Goal: Information Seeking & Learning: Learn about a topic

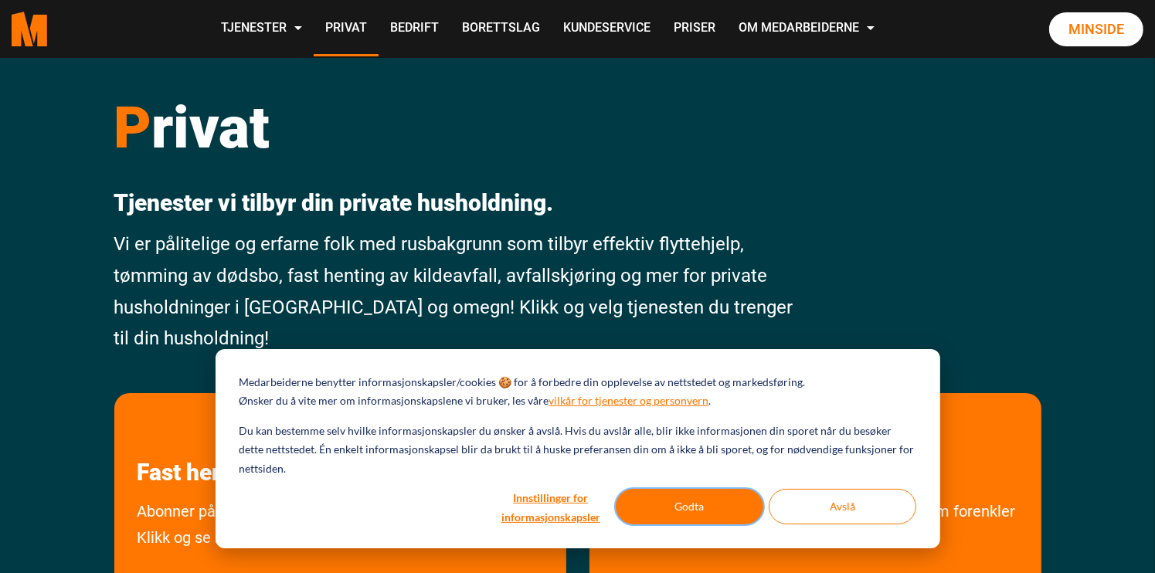
click at [659, 512] on button "Godta" at bounding box center [690, 507] width 148 height 36
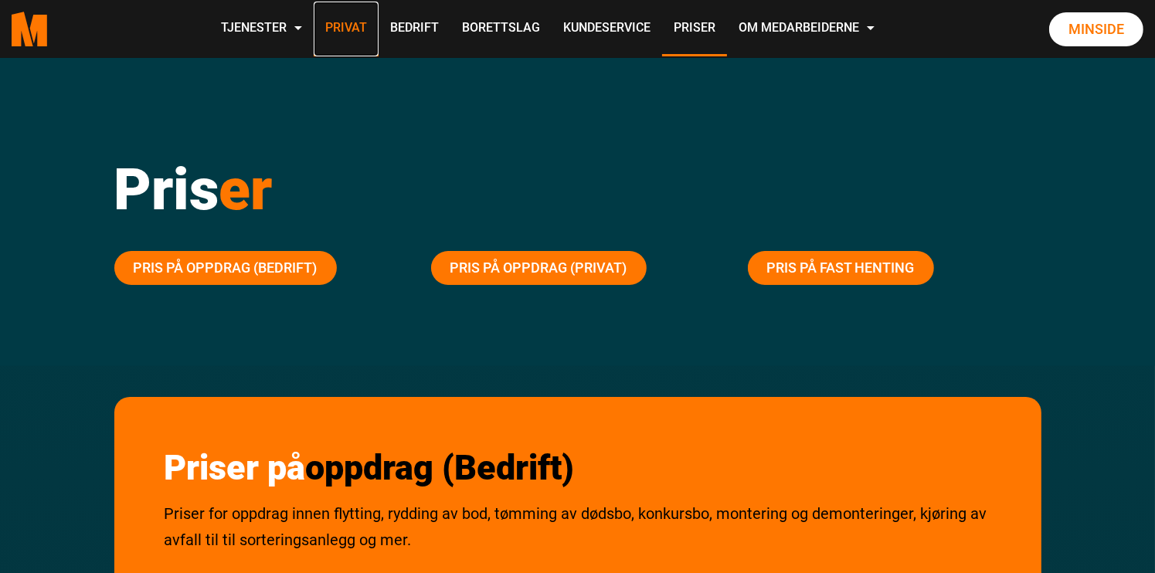
click at [329, 25] on link "Privat" at bounding box center [346, 29] width 65 height 55
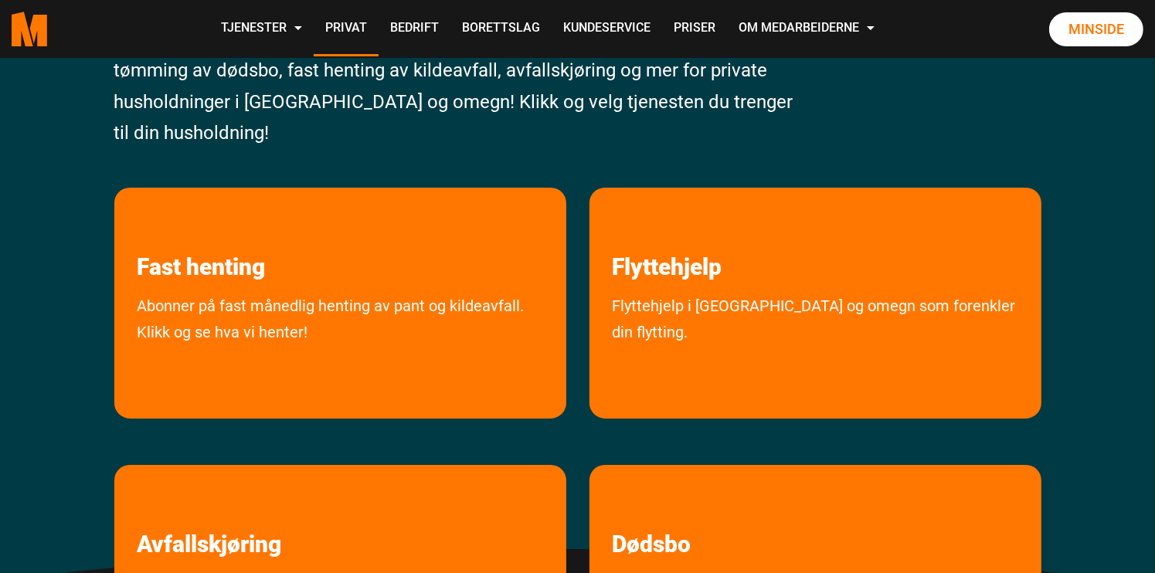
scroll to position [360, 0]
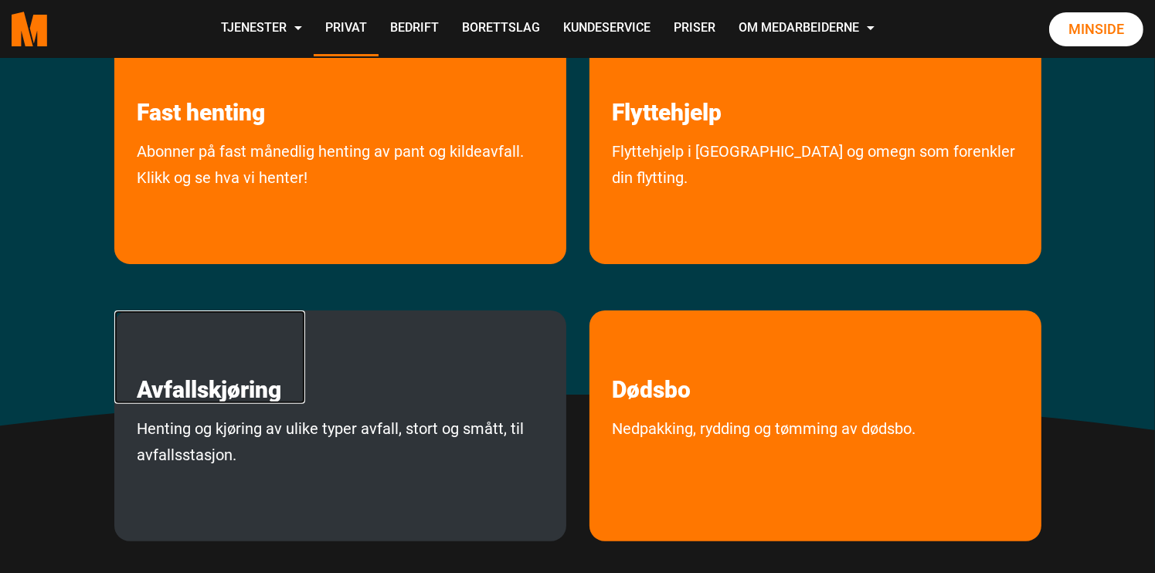
click at [201, 390] on link "Avfallskjøring" at bounding box center [209, 357] width 191 height 93
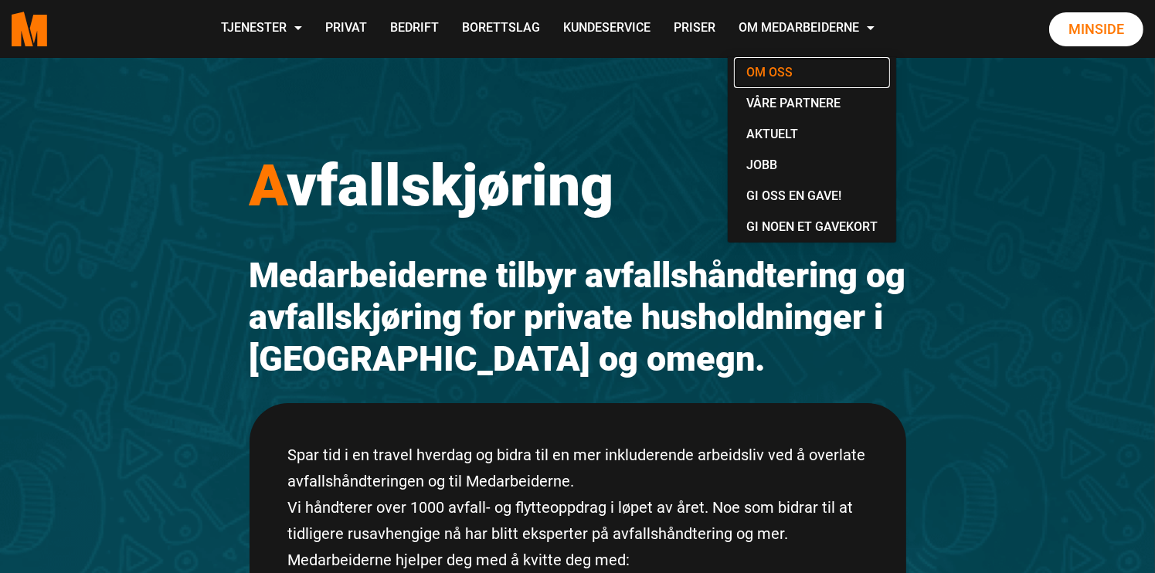
click at [798, 76] on link "Om oss" at bounding box center [812, 72] width 156 height 31
